Goal: Task Accomplishment & Management: Use online tool/utility

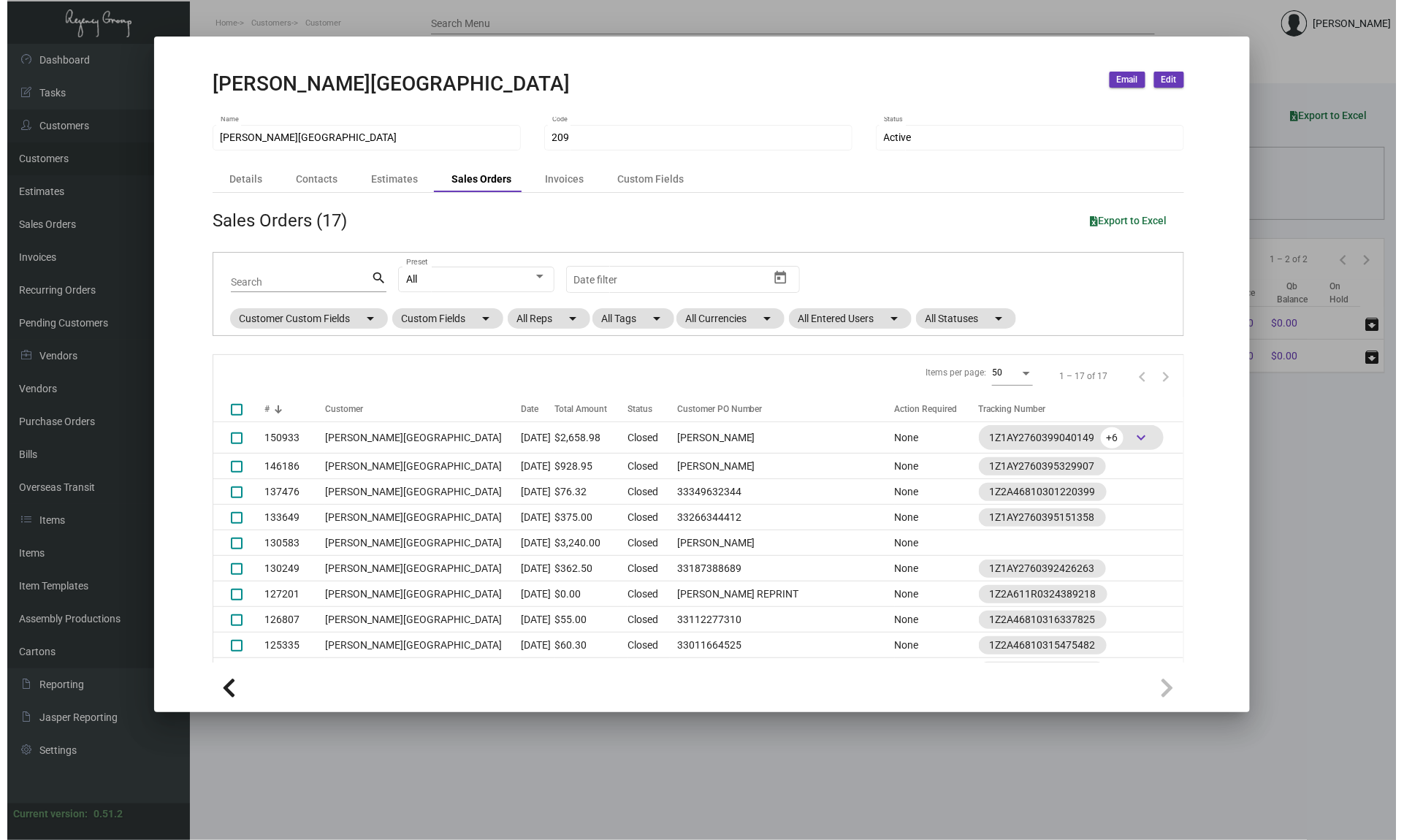
scroll to position [225, 0]
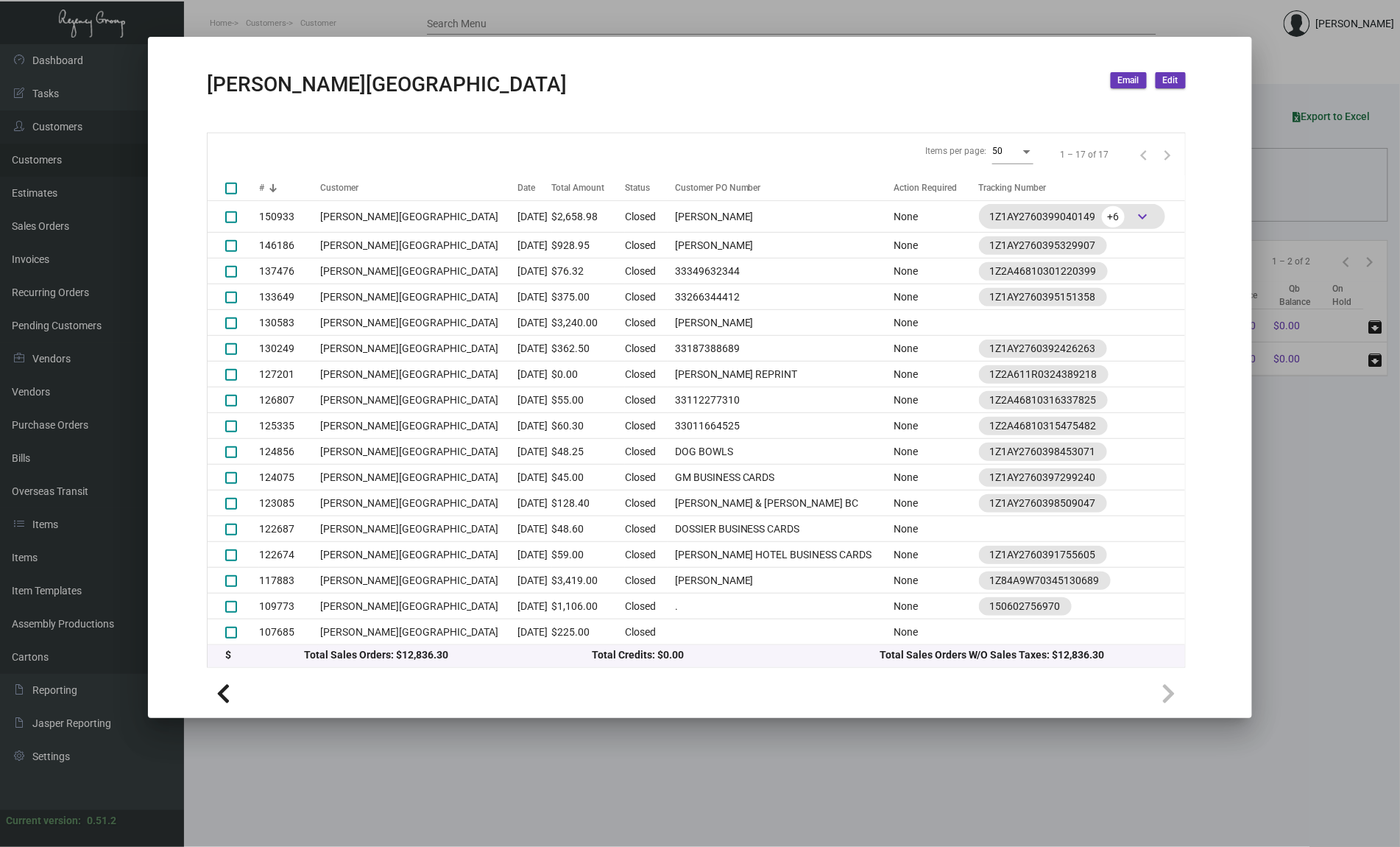
click at [87, 248] on div at bounding box center [700, 424] width 1400 height 847
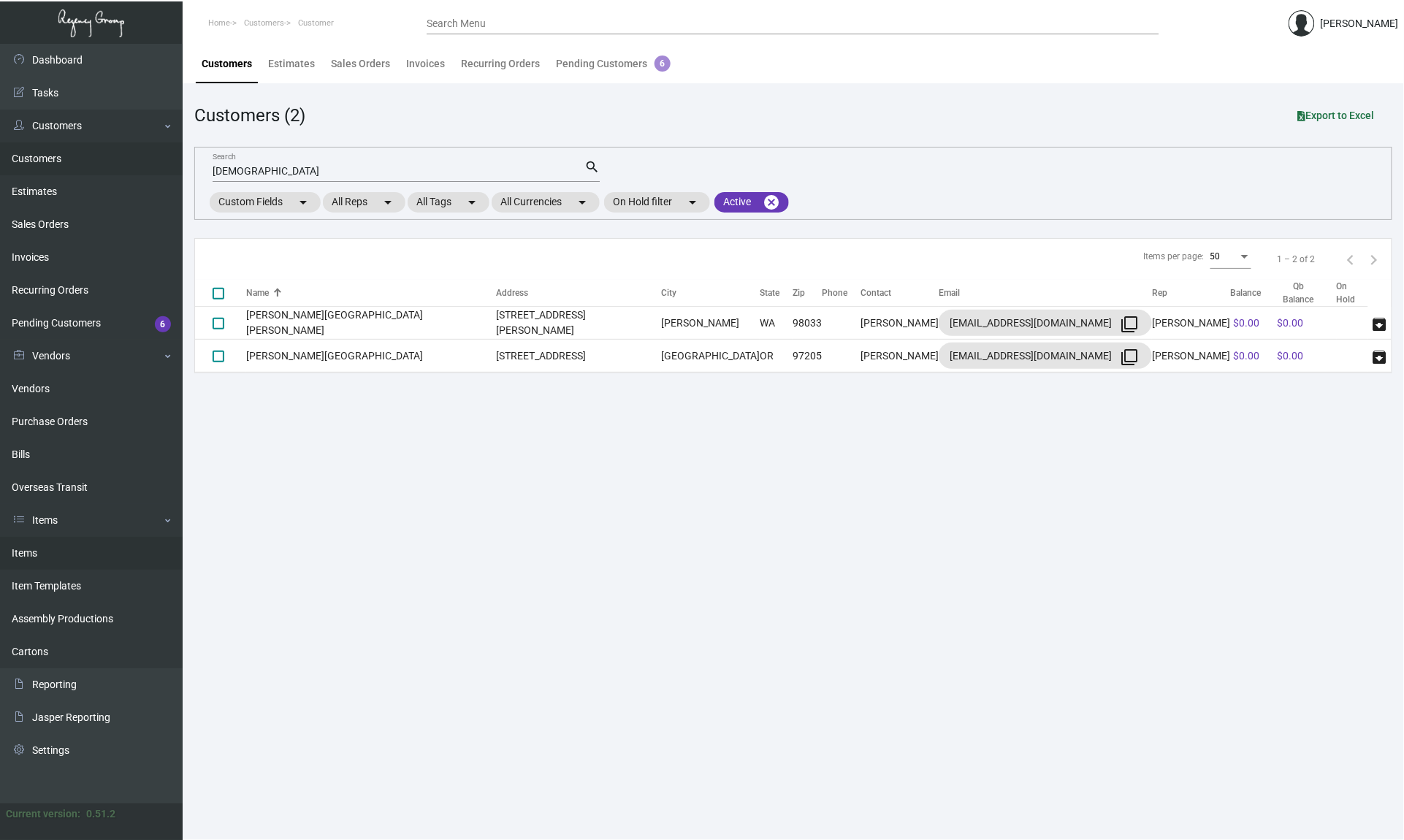
click at [83, 550] on link "Items" at bounding box center [91, 553] width 183 height 33
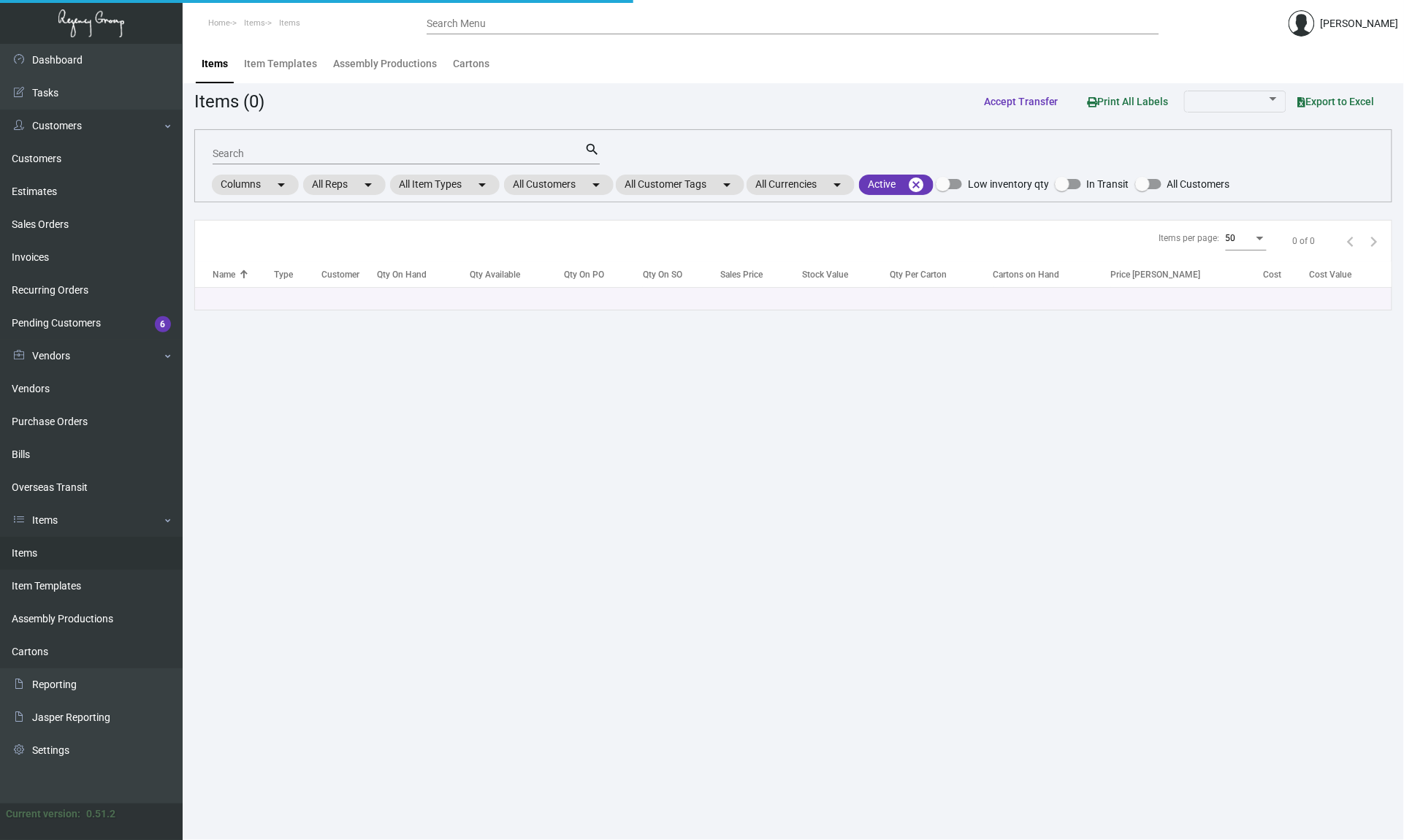
click at [393, 153] on input "Search" at bounding box center [398, 154] width 372 height 12
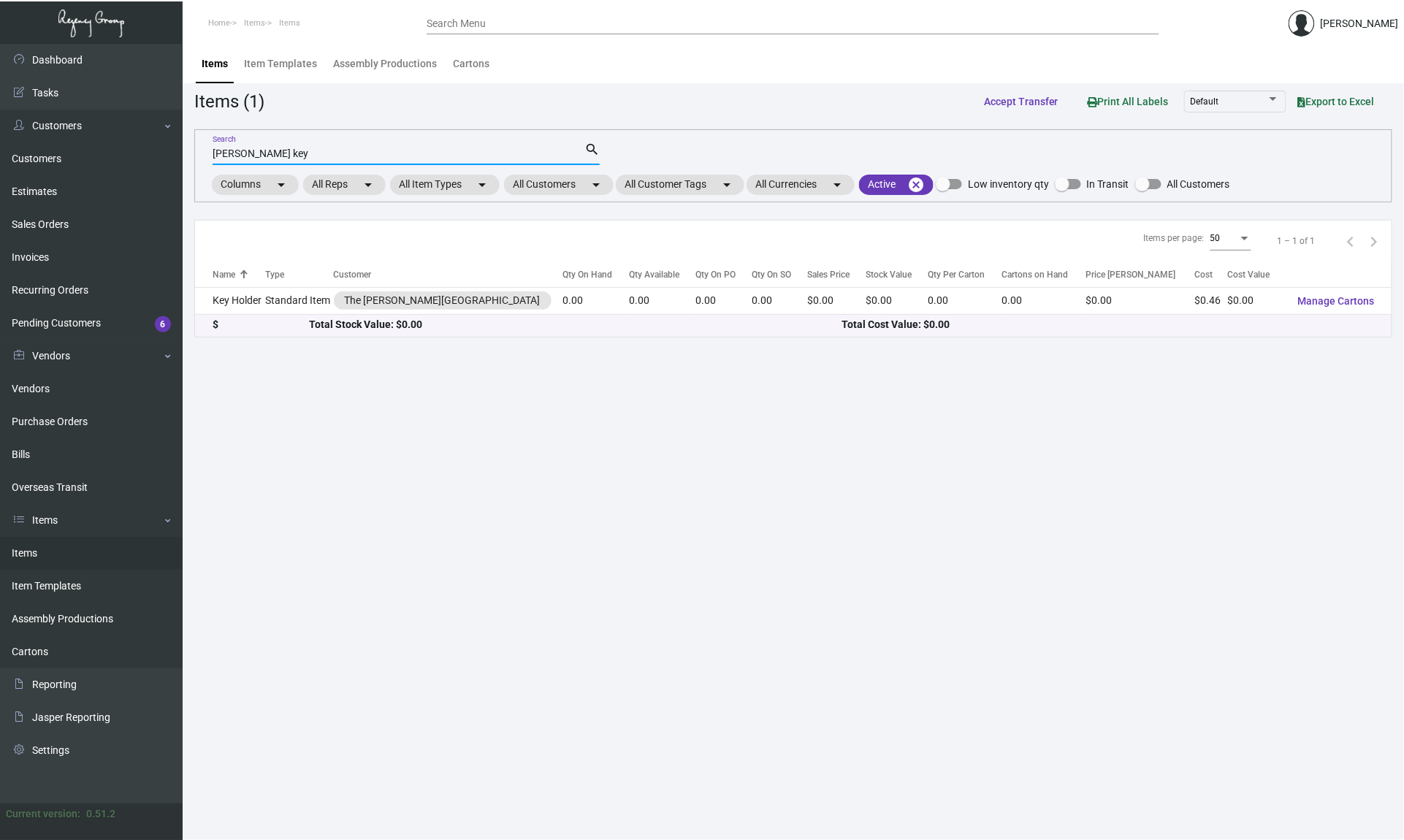
type input "[PERSON_NAME] key"
click at [541, 175] on mat-chip "All Customers arrow_drop_down" at bounding box center [559, 185] width 110 height 21
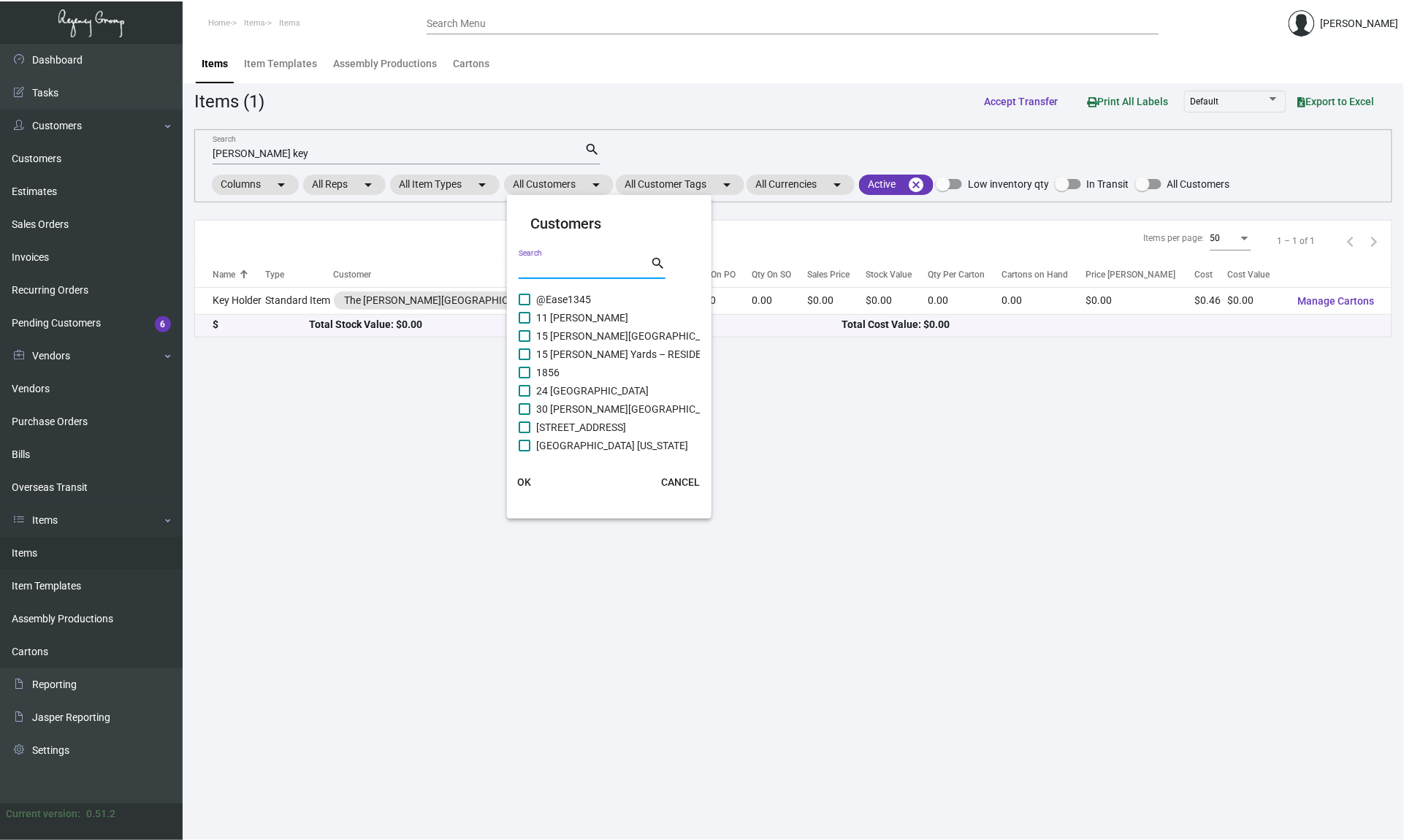
click at [568, 262] on input "Search" at bounding box center [584, 268] width 131 height 12
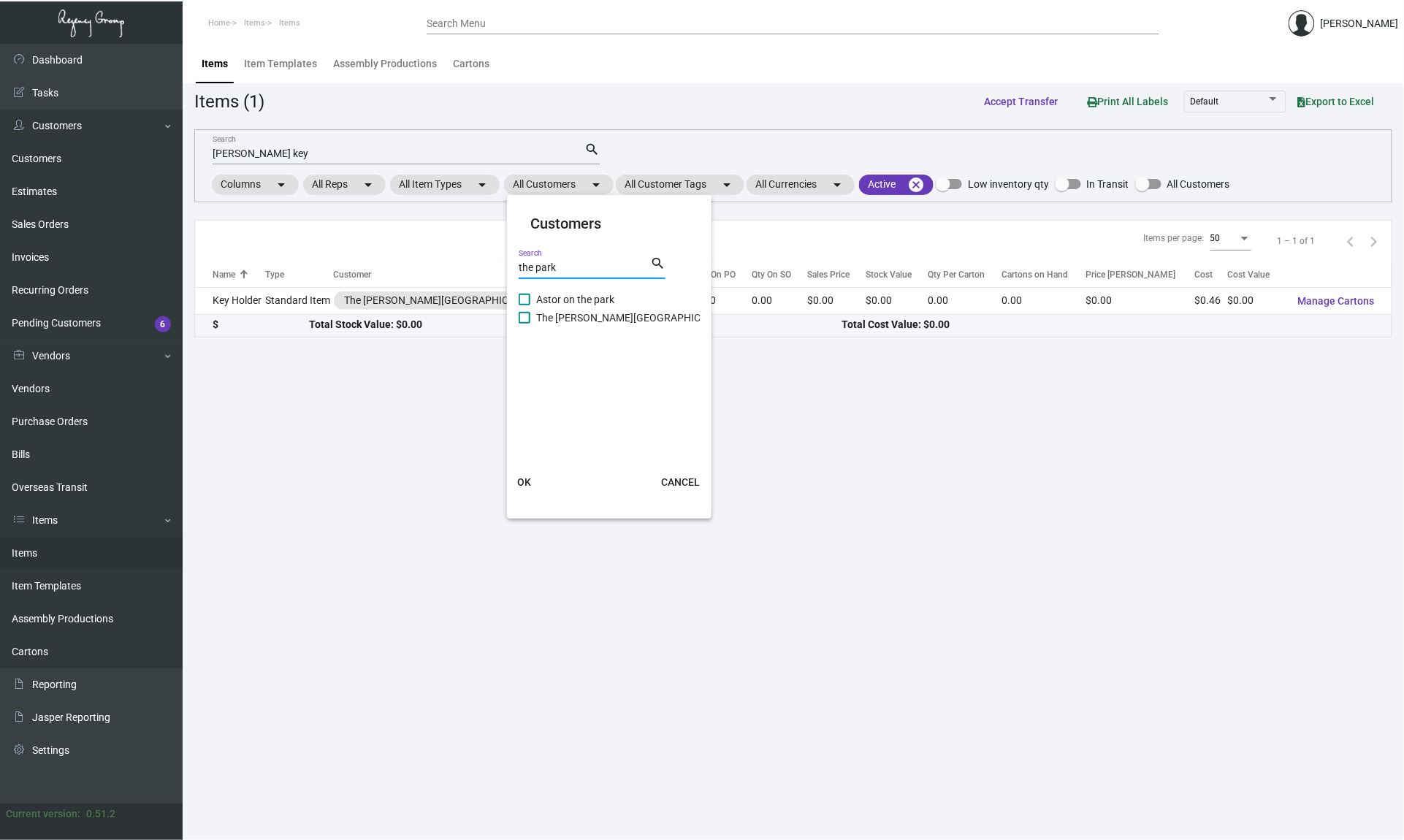
type input "the park"
click at [566, 314] on span "The [PERSON_NAME][GEOGRAPHIC_DATA]" at bounding box center [634, 317] width 195 height 17
click at [525, 324] on input "The [PERSON_NAME][GEOGRAPHIC_DATA]" at bounding box center [524, 324] width 1 height 1
checkbox input "true"
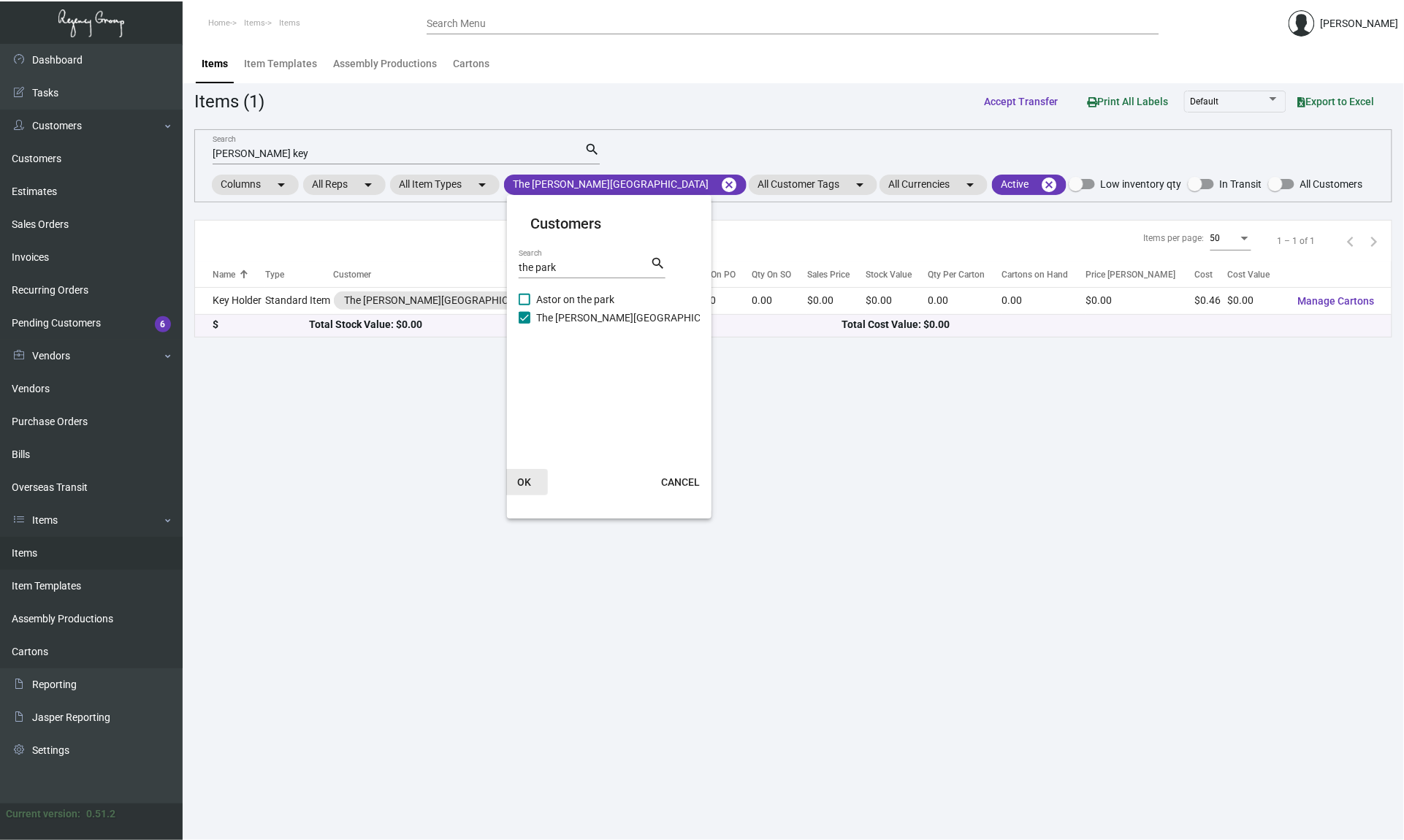
click at [525, 485] on span "OK" at bounding box center [525, 482] width 14 height 12
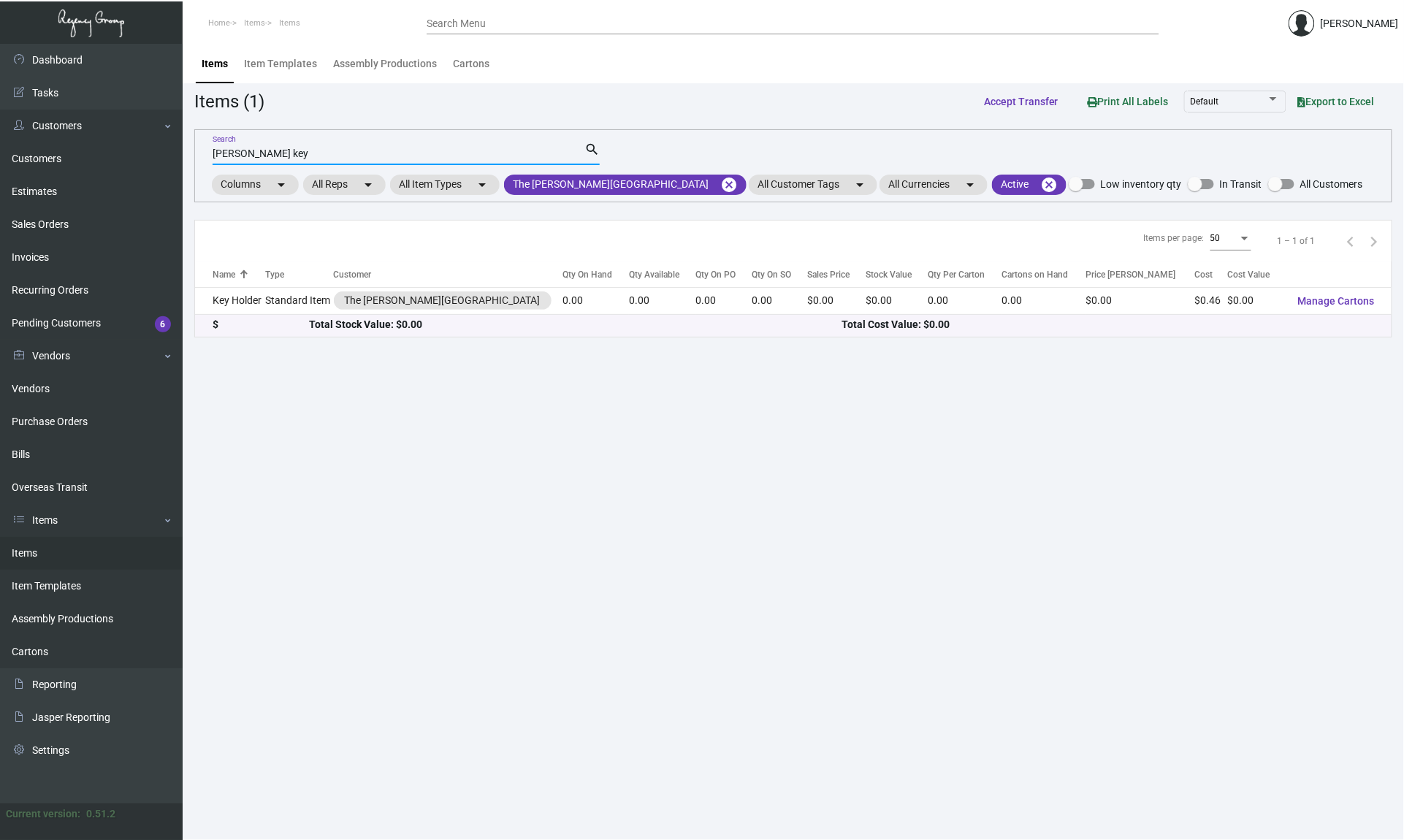
click at [360, 153] on input "[PERSON_NAME] key" at bounding box center [398, 154] width 372 height 12
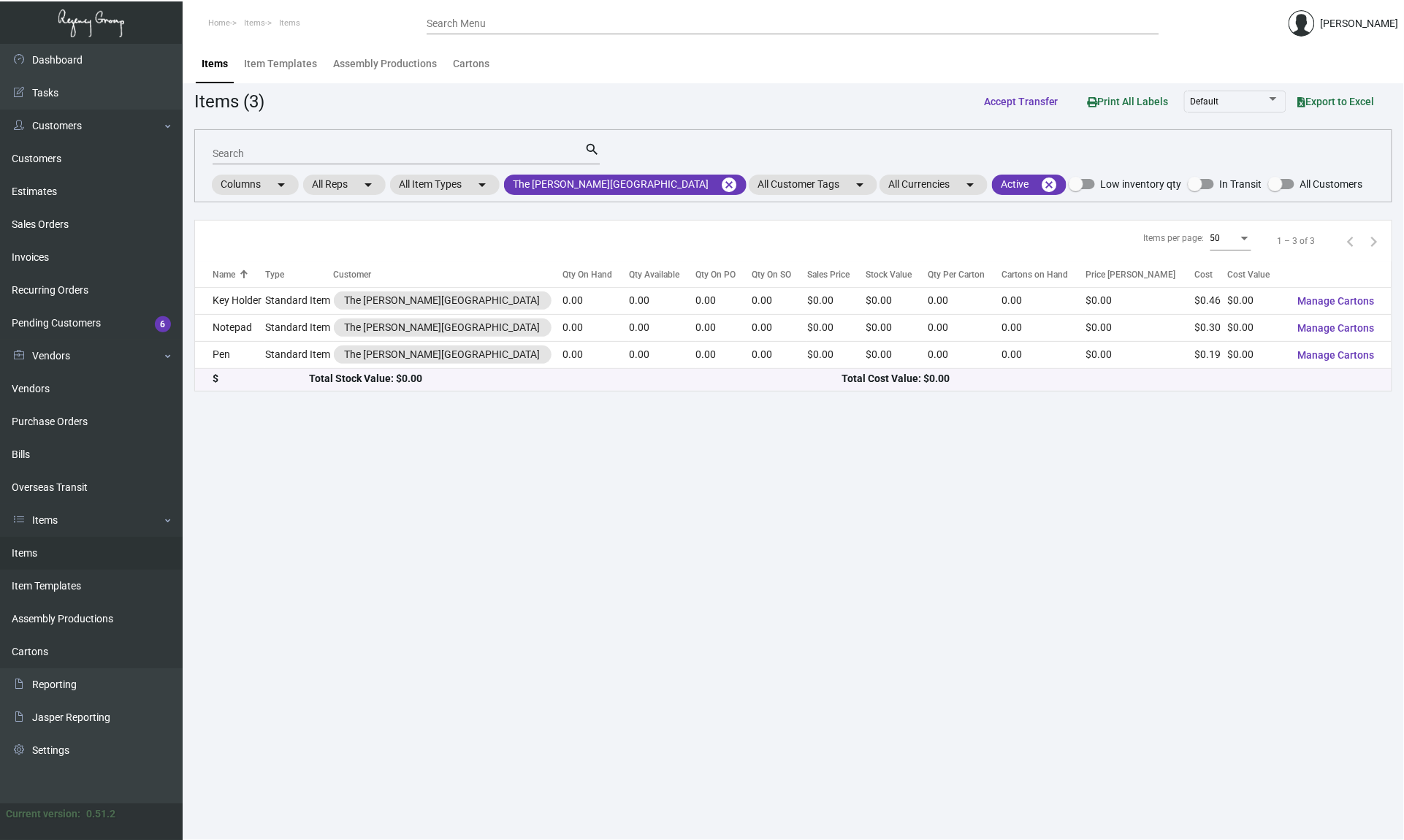
click at [512, 558] on main "Items Item Templates Assembly Productions Cartons Items (3) Accept Transfer Pri…" at bounding box center [793, 442] width 1221 height 796
